Goal: Browse casually: Explore the website without a specific task or goal

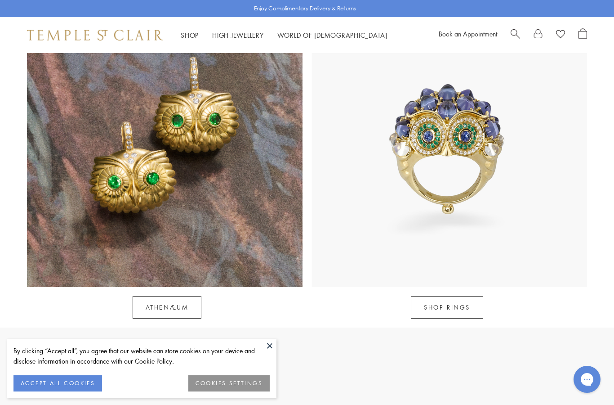
scroll to position [784, 0]
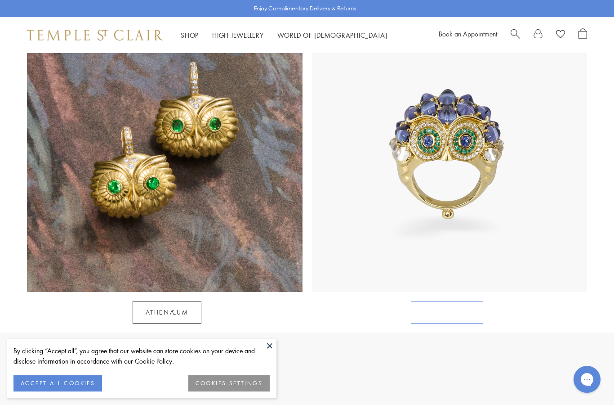
click at [450, 301] on link "SHOP RINGS" at bounding box center [447, 312] width 72 height 22
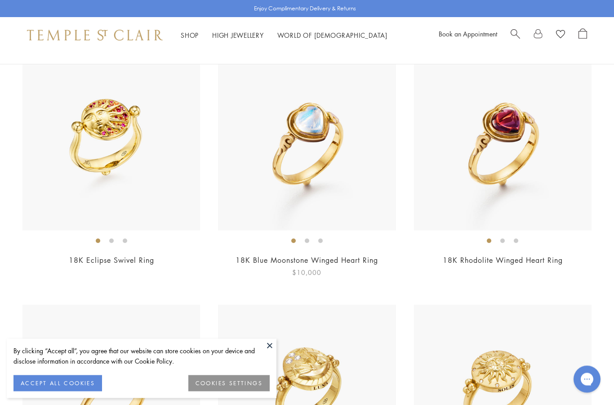
scroll to position [1875, 0]
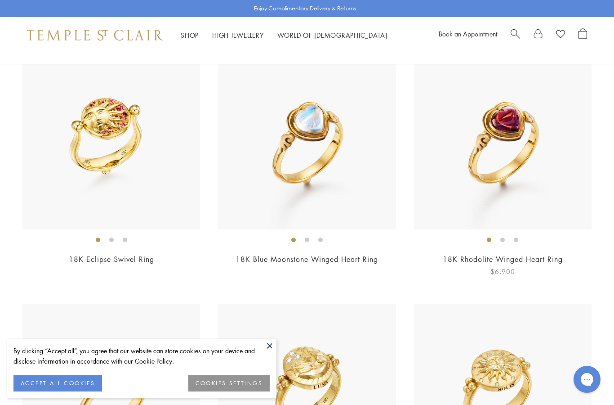
click at [470, 175] on img at bounding box center [503, 141] width 178 height 178
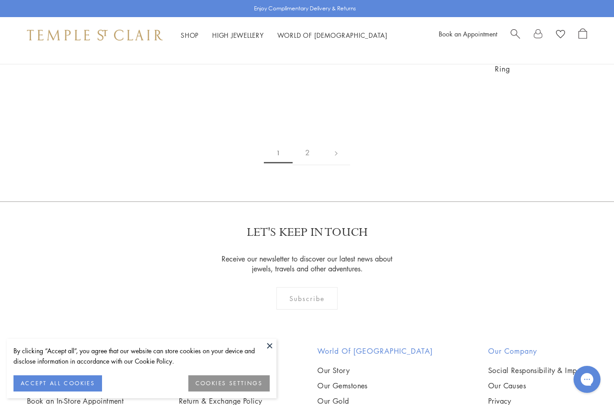
scroll to position [4077, 0]
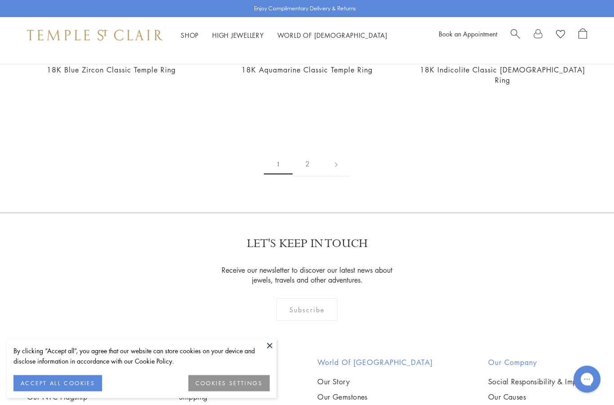
click at [314, 152] on link "2" at bounding box center [308, 164] width 30 height 25
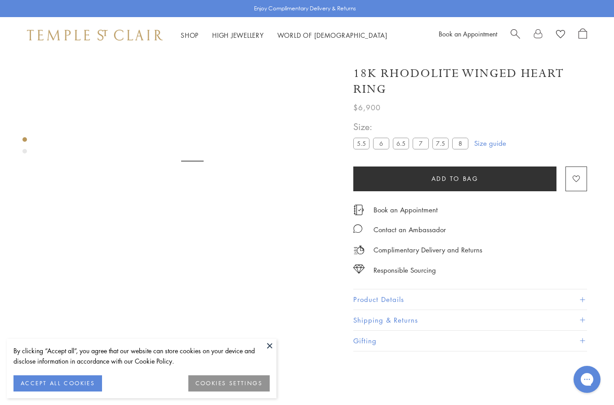
scroll to position [53, 0]
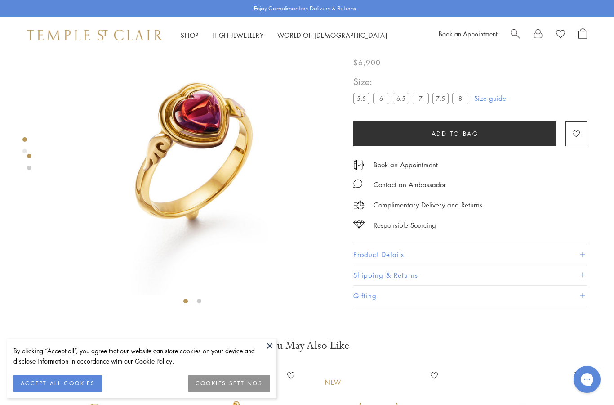
click at [201, 301] on li at bounding box center [199, 300] width 4 height 4
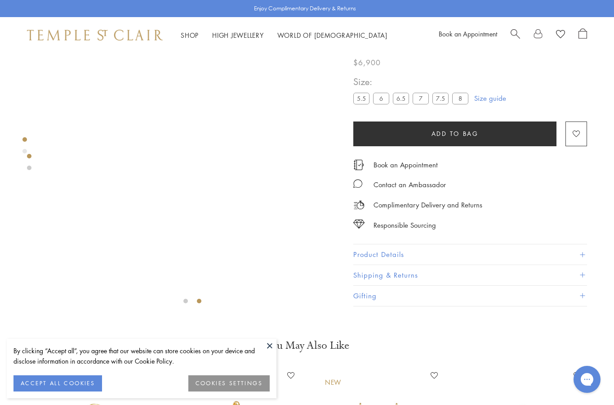
click at [188, 298] on li at bounding box center [185, 300] width 4 height 4
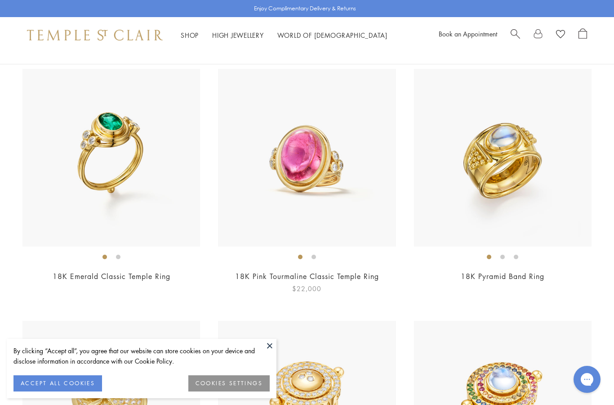
scroll to position [96, 0]
click at [331, 205] on img at bounding box center [307, 158] width 178 height 178
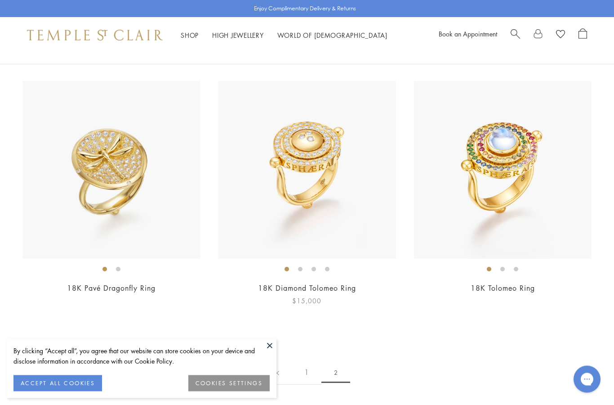
scroll to position [336, 0]
click at [280, 369] on link at bounding box center [278, 372] width 28 height 25
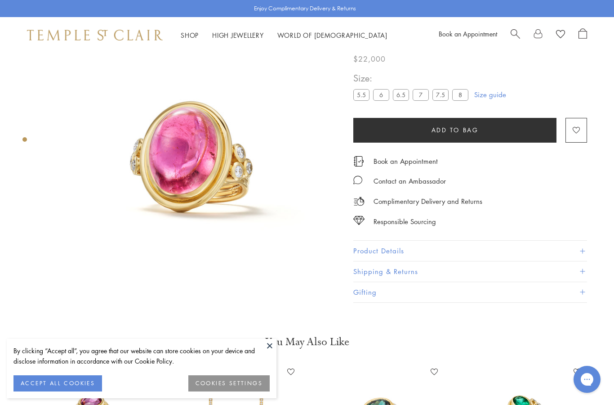
scroll to position [45, 0]
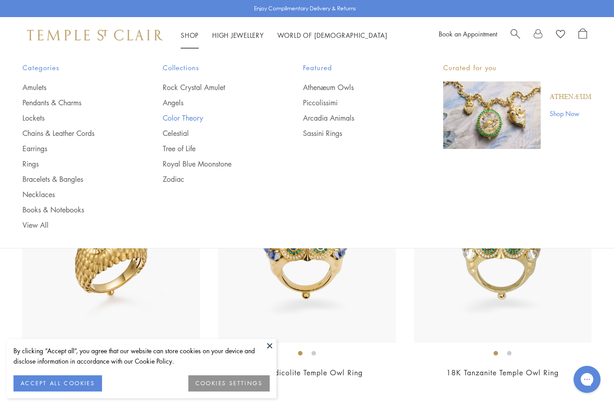
click at [185, 120] on link "Color Theory" at bounding box center [215, 118] width 104 height 10
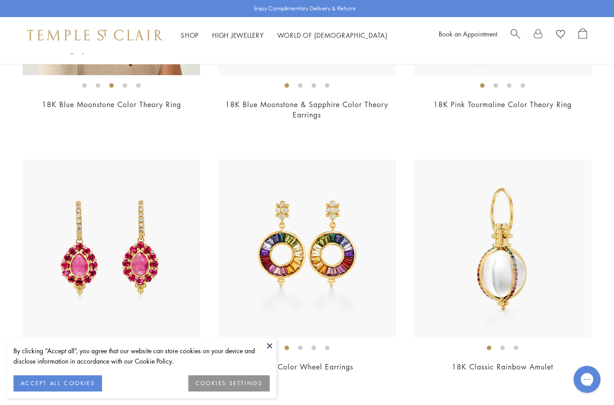
scroll to position [894, 0]
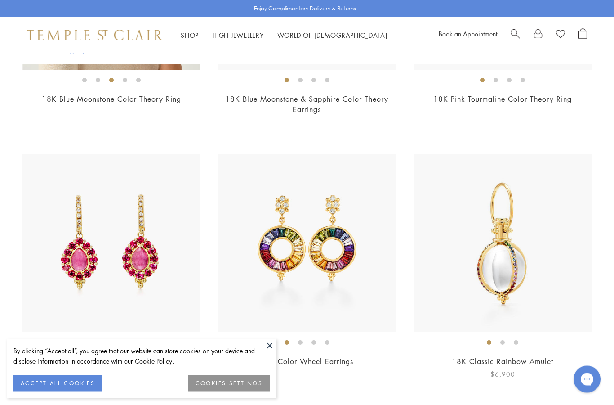
click at [513, 306] on img at bounding box center [503, 244] width 178 height 178
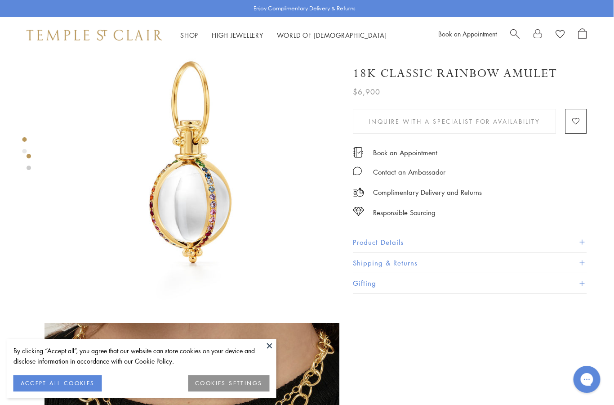
scroll to position [39, 0]
click at [215, 34] on link "High Jewellery High Jewellery" at bounding box center [238, 35] width 52 height 9
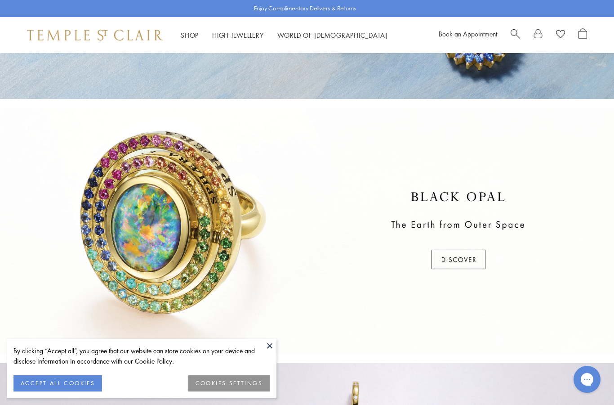
scroll to position [200, 0]
click at [463, 262] on div at bounding box center [307, 231] width 614 height 246
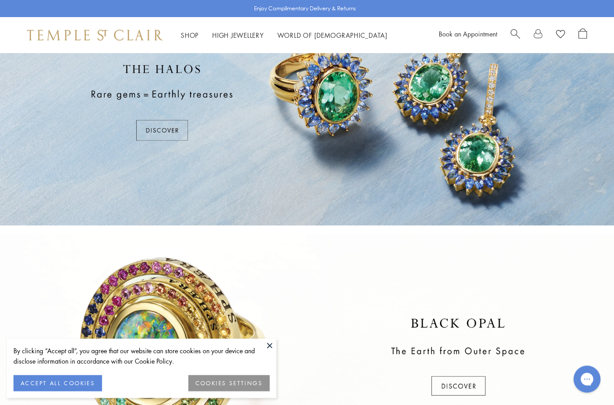
scroll to position [0, 0]
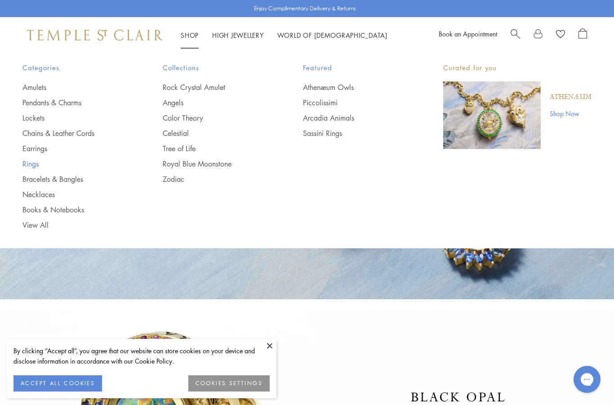
click at [33, 165] on link "Rings" at bounding box center [74, 164] width 104 height 10
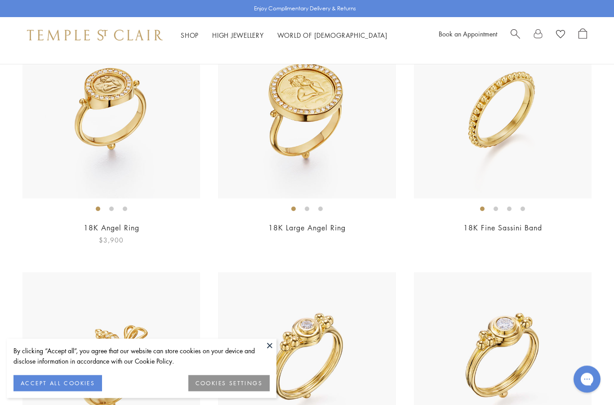
scroll to position [1145, 0]
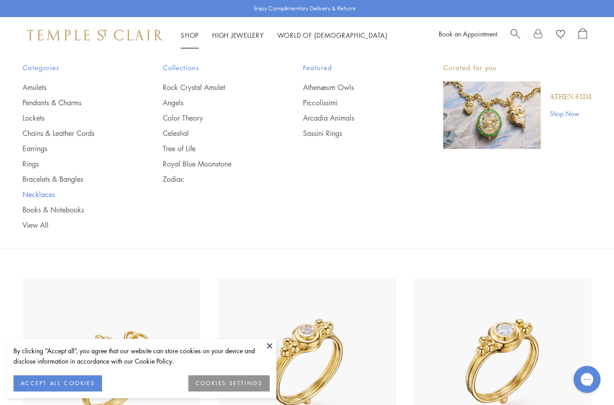
click at [44, 193] on link "Necklaces" at bounding box center [74, 194] width 104 height 10
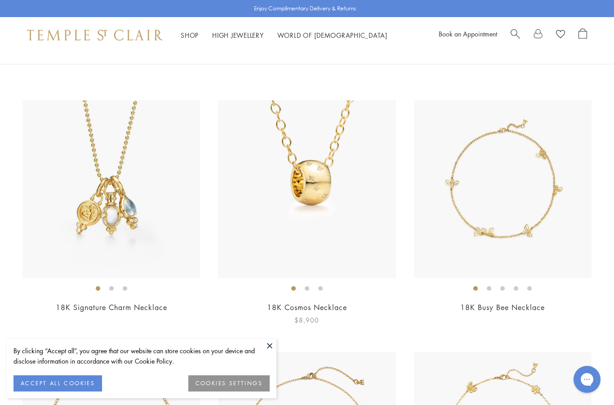
scroll to position [315, 0]
click at [456, 205] on img at bounding box center [503, 191] width 178 height 178
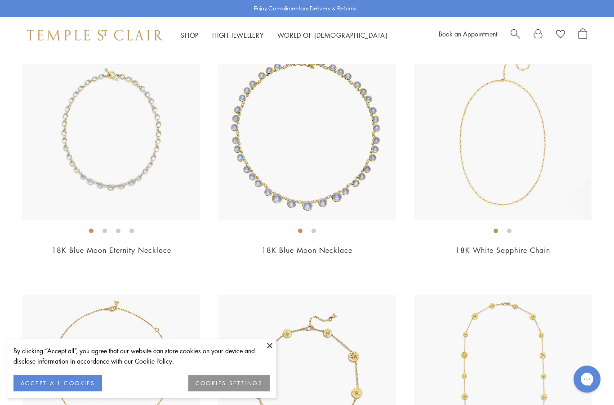
scroll to position [1373, 0]
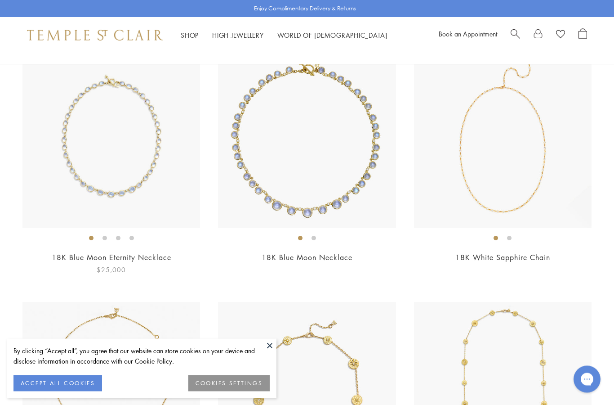
click at [142, 257] on link "18K Blue Moon Eternity Necklace" at bounding box center [112, 258] width 120 height 10
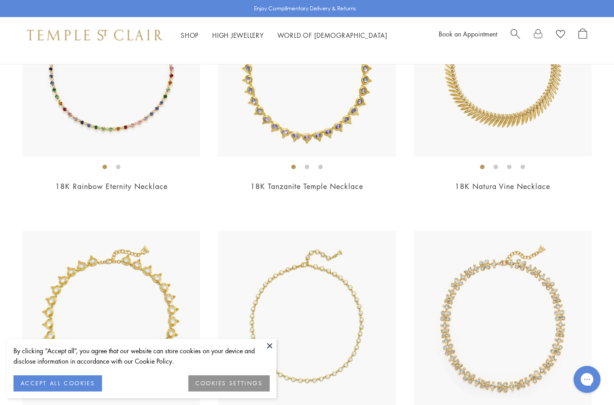
scroll to position [2214, 0]
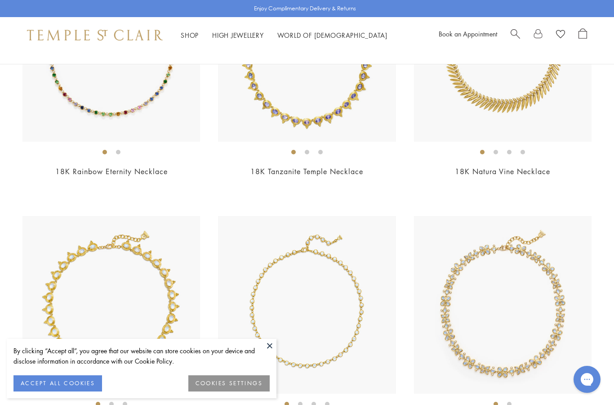
click at [486, 357] on img at bounding box center [503, 305] width 178 height 178
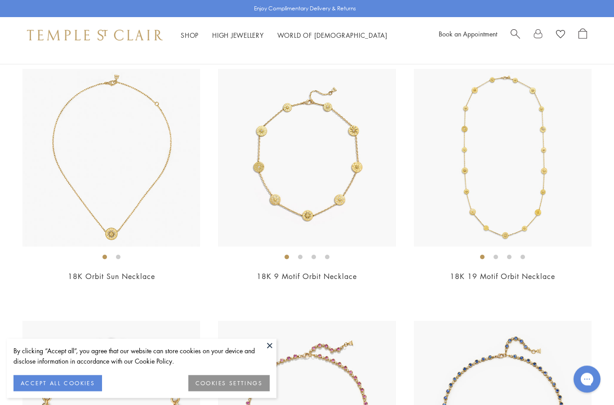
scroll to position [1606, 0]
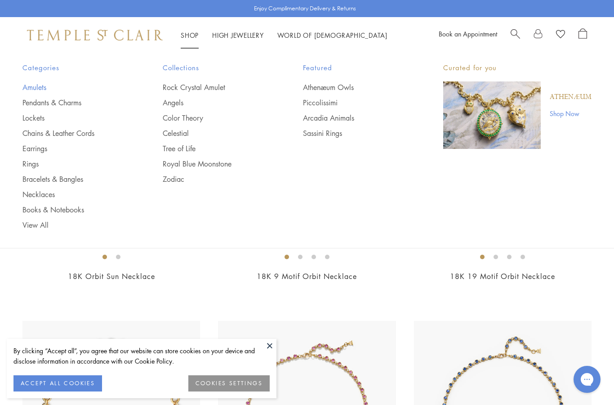
click at [41, 89] on link "Amulets" at bounding box center [74, 87] width 104 height 10
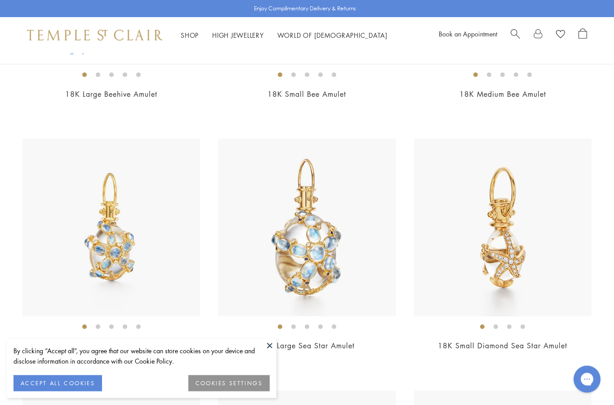
scroll to position [4312, 0]
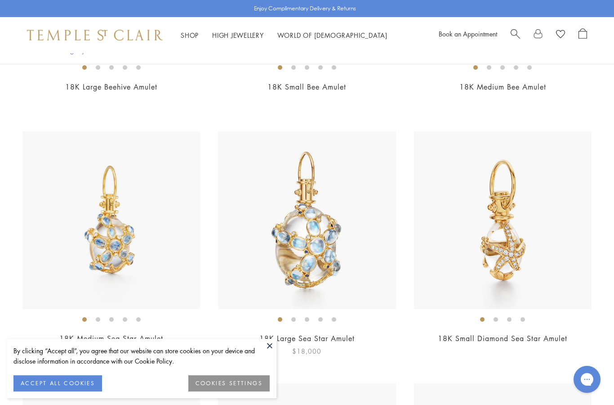
click at [277, 220] on img at bounding box center [307, 220] width 178 height 178
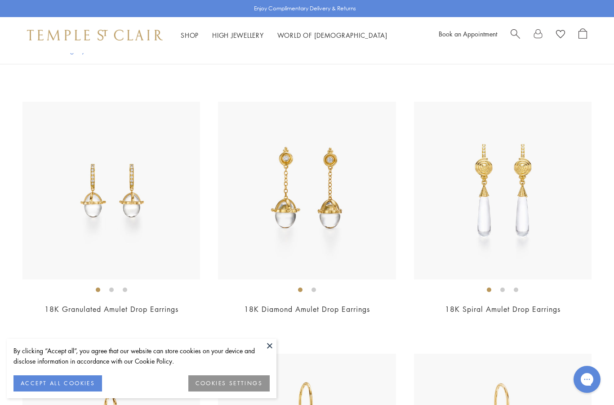
scroll to position [5348, 0]
click at [470, 265] on img at bounding box center [503, 191] width 178 height 178
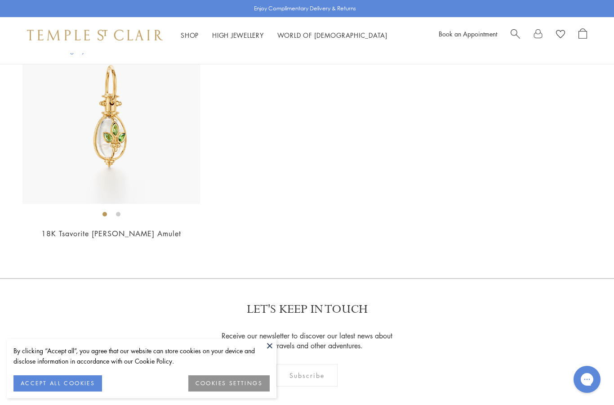
scroll to position [5896, 0]
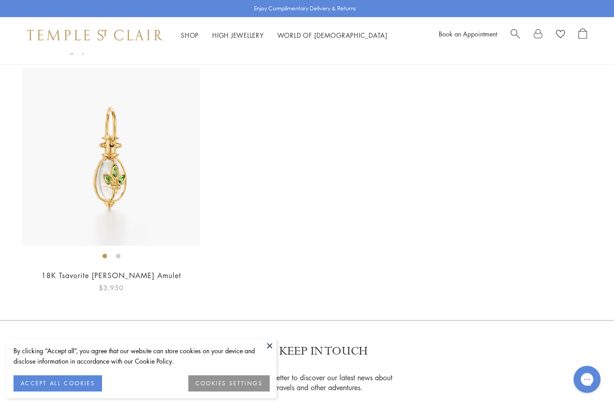
click at [150, 165] on img at bounding box center [111, 157] width 178 height 178
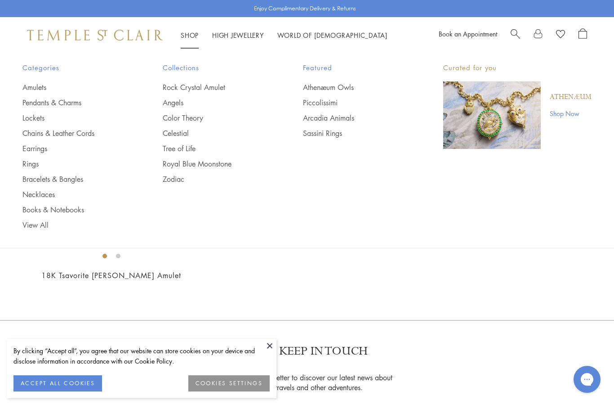
click at [183, 45] on div "Shop Shop Categories Amulets Pendants & Charms Lockets Chains & Leather Cords E…" at bounding box center [307, 35] width 614 height 36
click at [46, 179] on link "Bracelets & Bangles" at bounding box center [74, 179] width 104 height 10
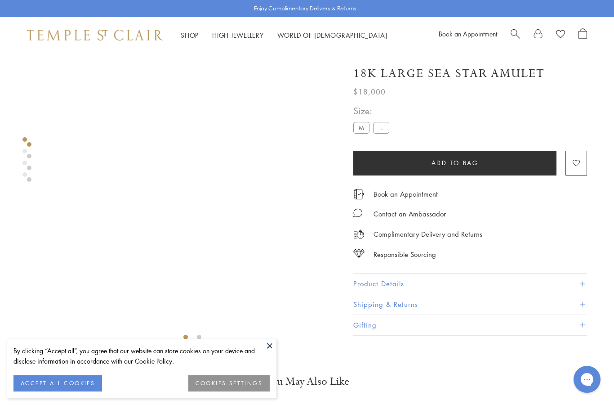
scroll to position [29, 0]
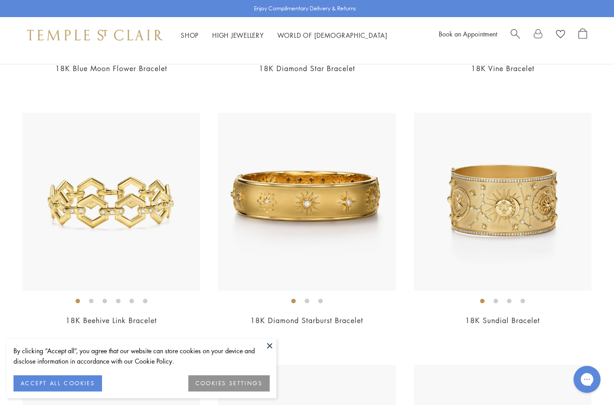
scroll to position [2830, 0]
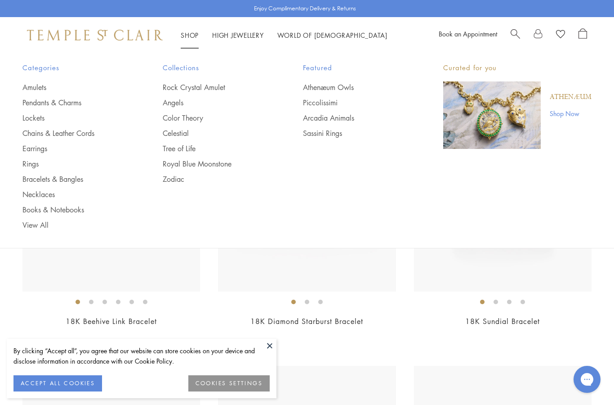
click at [191, 37] on link "Shop Shop" at bounding box center [190, 35] width 18 height 9
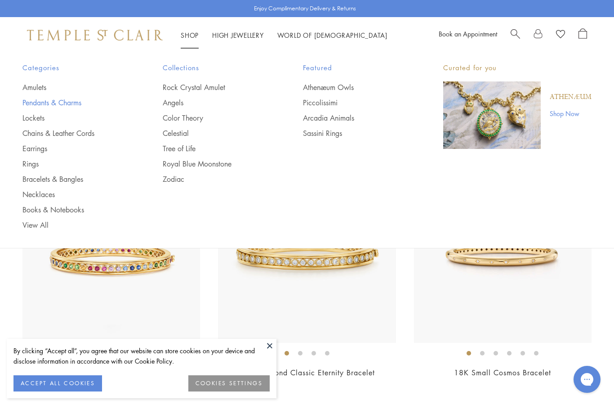
click at [59, 100] on link "Pendants & Charms" at bounding box center [74, 103] width 104 height 10
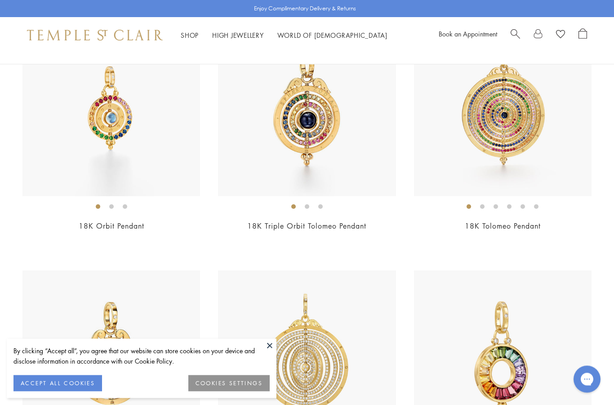
scroll to position [3922, 0]
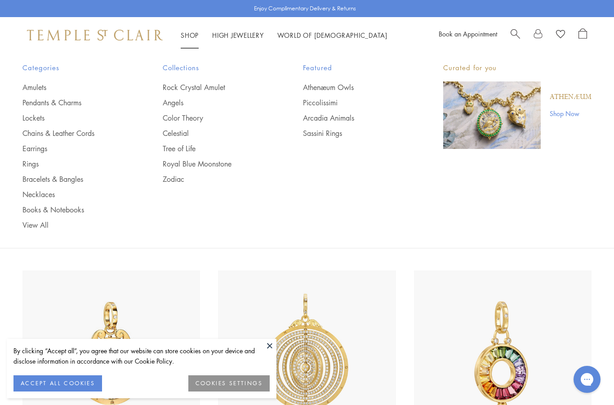
click at [185, 37] on link "Shop Shop" at bounding box center [190, 35] width 18 height 9
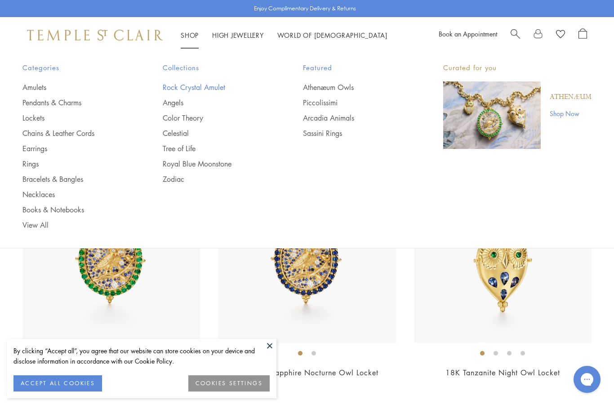
click at [185, 89] on link "Rock Crystal Amulet" at bounding box center [215, 87] width 104 height 10
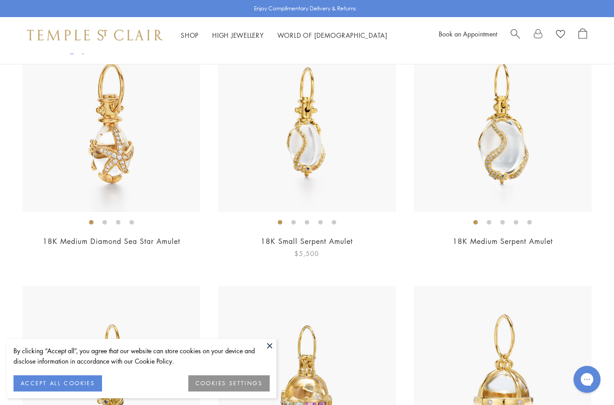
scroll to position [4697, 0]
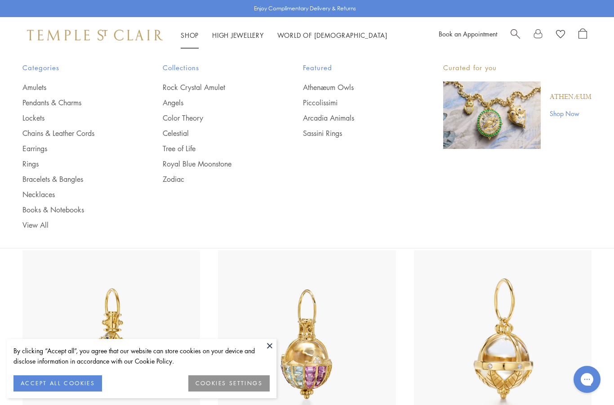
click at [188, 34] on link "Shop Shop" at bounding box center [190, 35] width 18 height 9
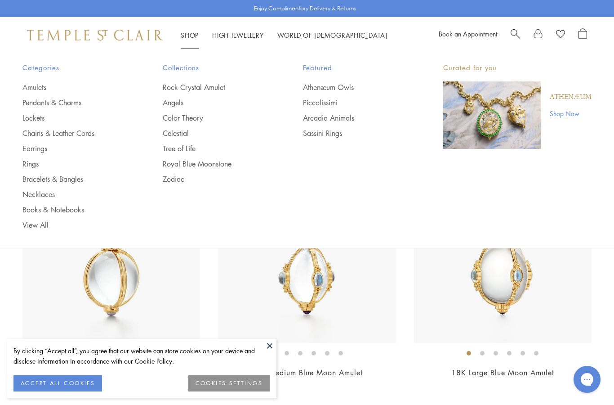
click at [188, 34] on link "Shop Shop" at bounding box center [190, 35] width 18 height 9
click at [52, 179] on link "Bracelets & Bangles" at bounding box center [74, 179] width 104 height 10
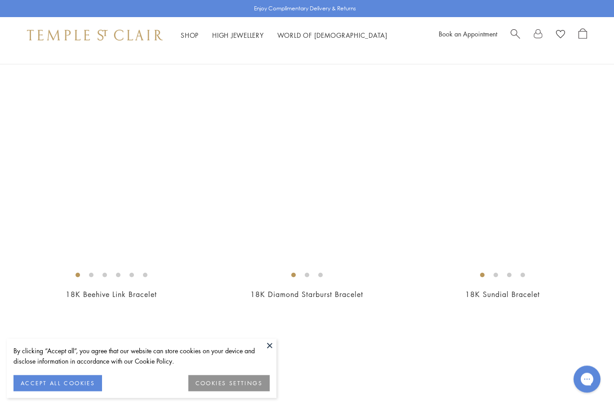
scroll to position [2928, 0]
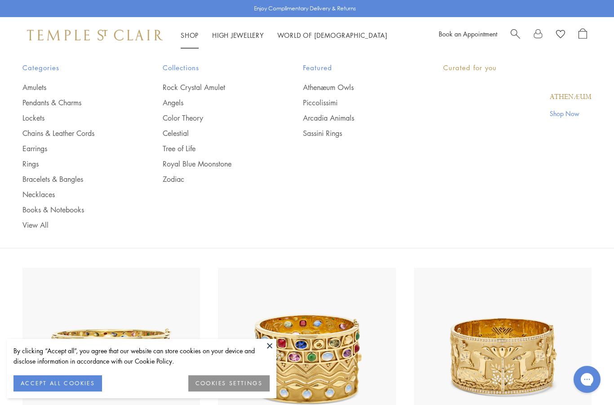
click at [193, 38] on link "Shop Shop" at bounding box center [190, 35] width 18 height 9
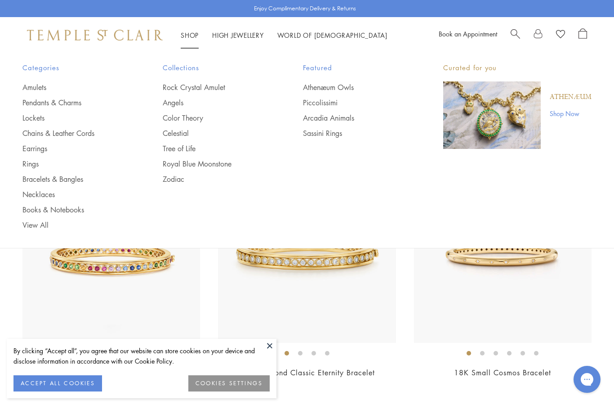
click at [193, 38] on link "Shop Shop" at bounding box center [190, 35] width 18 height 9
click at [26, 148] on link "Earrings" at bounding box center [74, 148] width 104 height 10
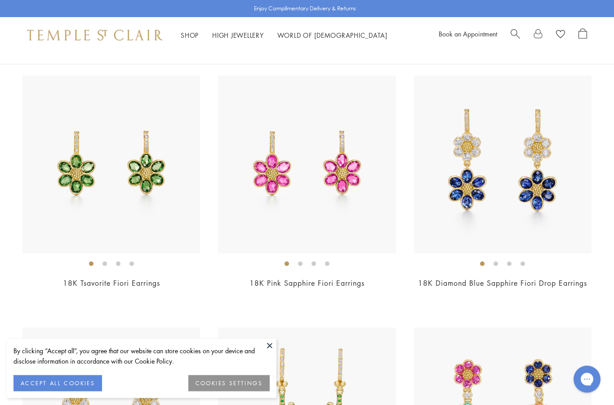
scroll to position [2103, 0]
